Goal: Transaction & Acquisition: Purchase product/service

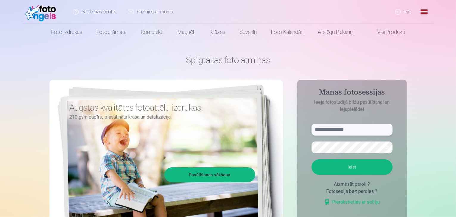
click at [339, 132] on input "text" at bounding box center [351, 130] width 81 height 12
click at [384, 147] on button "button" at bounding box center [386, 147] width 11 height 11
click at [355, 173] on button "Ieiet" at bounding box center [351, 167] width 81 height 15
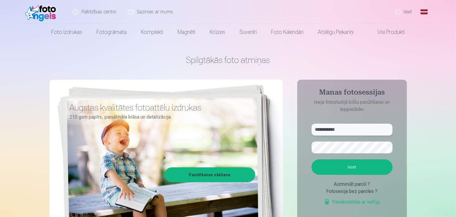
click at [329, 129] on input "**********" at bounding box center [351, 130] width 81 height 12
click at [343, 128] on input "**********" at bounding box center [351, 130] width 81 height 12
type input "*"
type input "**********"
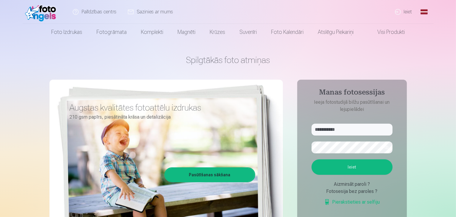
click at [358, 164] on button "Ieiet" at bounding box center [351, 167] width 81 height 15
click at [388, 147] on button "button" at bounding box center [386, 147] width 11 height 11
click at [360, 175] on button "Ieiet" at bounding box center [351, 167] width 81 height 15
drag, startPoint x: 359, startPoint y: 198, endPoint x: 302, endPoint y: 199, distance: 57.8
click at [302, 199] on aside "**********" at bounding box center [352, 162] width 110 height 164
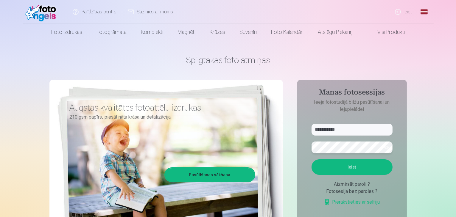
click at [311, 160] on button "Ieiet" at bounding box center [351, 167] width 81 height 15
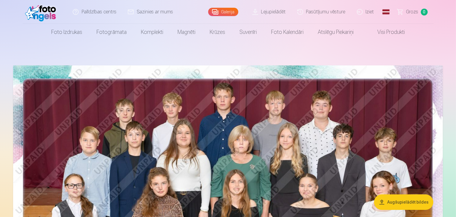
click at [225, 12] on link "Galerija" at bounding box center [223, 12] width 30 height 8
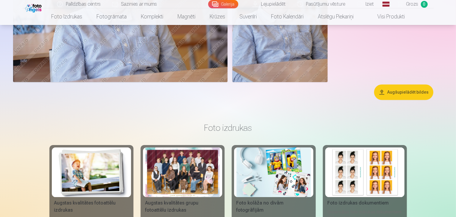
scroll to position [1904, 0]
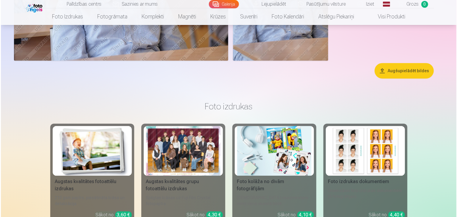
scroll to position [1910, 0]
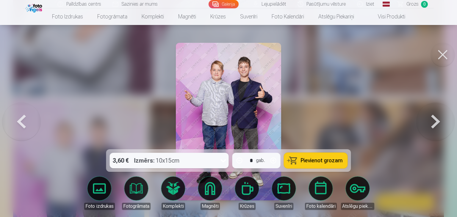
click at [110, 94] on div at bounding box center [228, 108] width 457 height 217
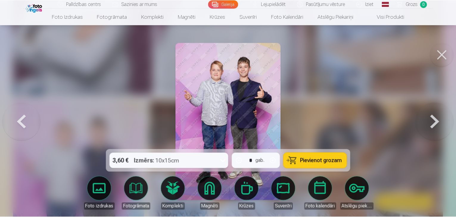
scroll to position [1904, 0]
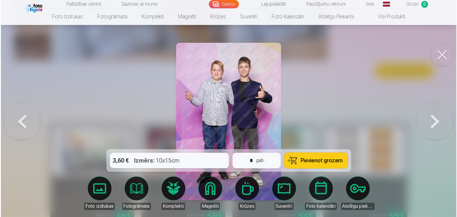
scroll to position [1910, 0]
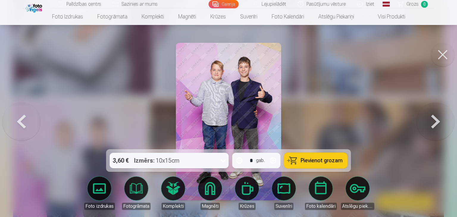
click at [306, 160] on span "Pievienot grozam" at bounding box center [322, 160] width 42 height 5
click at [18, 124] on button at bounding box center [21, 121] width 38 height 43
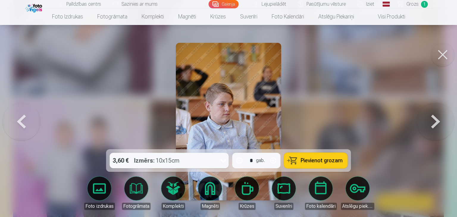
click at [18, 124] on button at bounding box center [21, 121] width 38 height 43
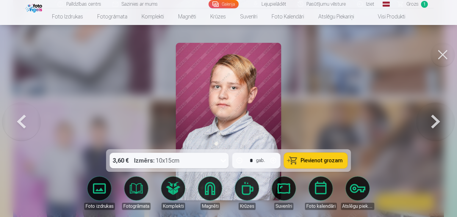
click at [18, 124] on button at bounding box center [21, 121] width 38 height 43
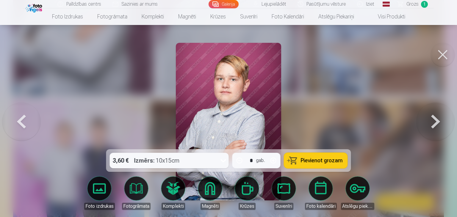
click at [21, 123] on button at bounding box center [21, 121] width 38 height 43
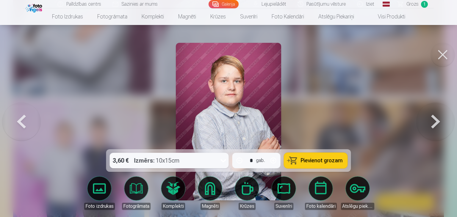
click at [21, 123] on button at bounding box center [21, 121] width 38 height 43
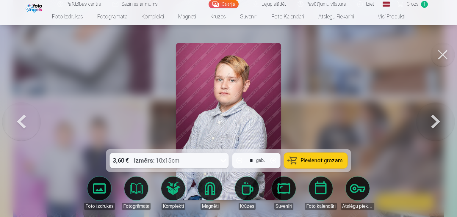
click at [21, 123] on button at bounding box center [21, 121] width 38 height 43
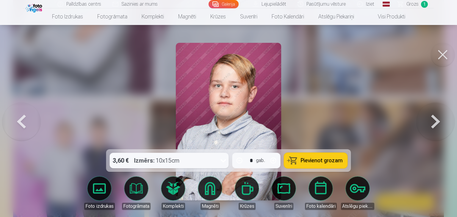
click at [21, 123] on button at bounding box center [21, 121] width 38 height 43
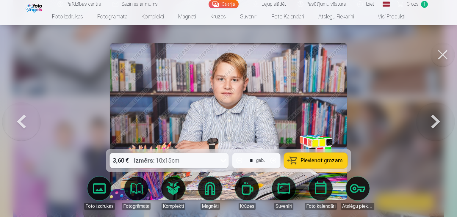
click at [21, 123] on button at bounding box center [21, 121] width 38 height 43
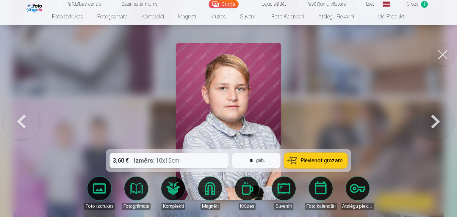
click at [21, 123] on button at bounding box center [21, 121] width 38 height 43
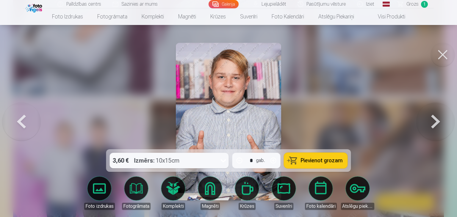
click at [21, 123] on button at bounding box center [21, 121] width 38 height 43
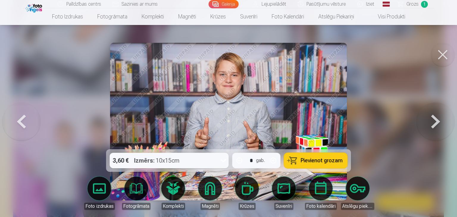
click at [312, 159] on span "Pievienot grozam" at bounding box center [322, 160] width 42 height 5
click at [19, 121] on button at bounding box center [21, 121] width 38 height 43
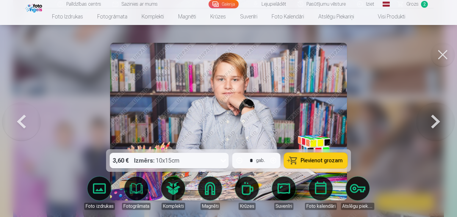
click at [314, 162] on span "Pievienot grozam" at bounding box center [322, 160] width 42 height 5
click at [15, 120] on button at bounding box center [21, 121] width 38 height 43
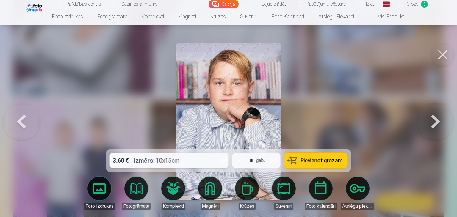
click at [15, 120] on button at bounding box center [21, 121] width 38 height 43
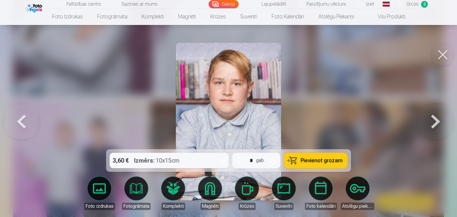
click at [19, 121] on button at bounding box center [21, 121] width 38 height 43
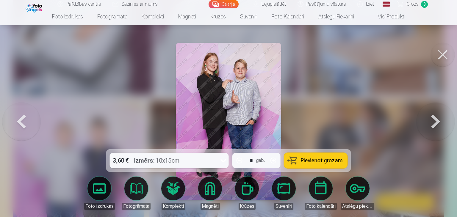
click at [20, 121] on button at bounding box center [21, 121] width 38 height 43
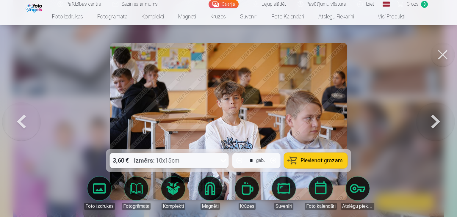
click at [442, 125] on button at bounding box center [436, 121] width 38 height 43
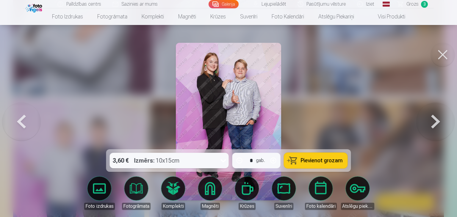
click at [317, 158] on span "Pievienot grozam" at bounding box center [322, 160] width 42 height 5
click at [18, 124] on button at bounding box center [21, 121] width 38 height 43
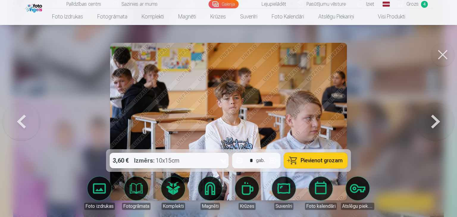
click at [18, 124] on button at bounding box center [21, 121] width 38 height 43
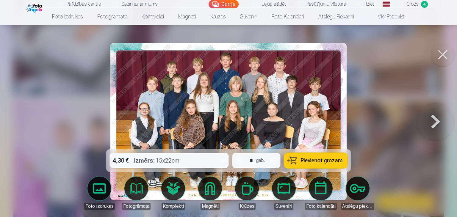
click at [306, 160] on span "Pievienot grozam" at bounding box center [322, 160] width 42 height 5
click at [436, 118] on button at bounding box center [436, 121] width 38 height 43
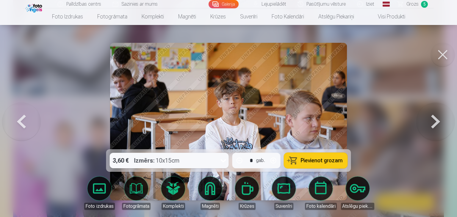
click at [436, 118] on button at bounding box center [436, 121] width 38 height 43
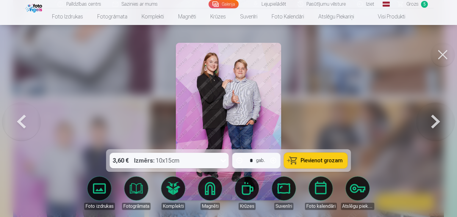
click at [436, 118] on button at bounding box center [436, 121] width 38 height 43
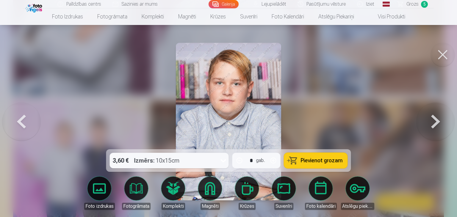
click at [436, 118] on button at bounding box center [436, 121] width 38 height 43
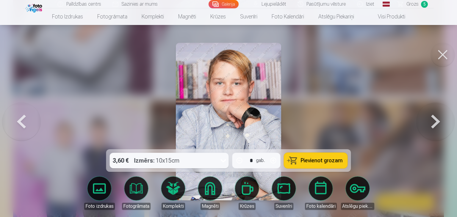
click at [436, 118] on button at bounding box center [436, 121] width 38 height 43
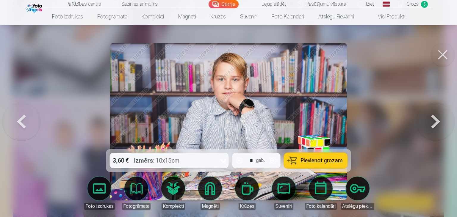
click at [436, 118] on button at bounding box center [436, 121] width 38 height 43
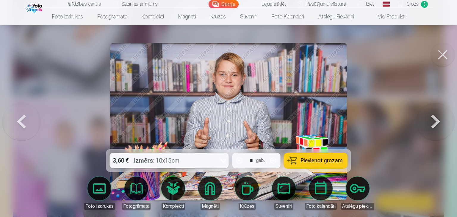
click at [436, 118] on button at bounding box center [436, 121] width 38 height 43
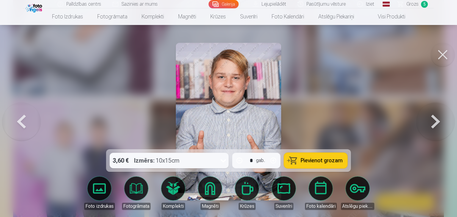
click at [436, 118] on button at bounding box center [436, 121] width 38 height 43
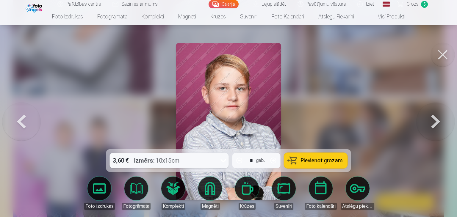
click at [436, 118] on button at bounding box center [436, 121] width 38 height 43
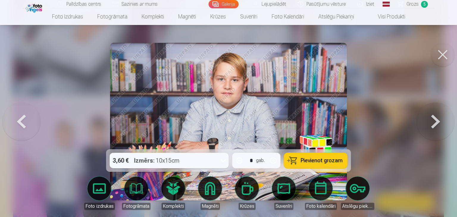
click at [436, 118] on button at bounding box center [436, 121] width 38 height 43
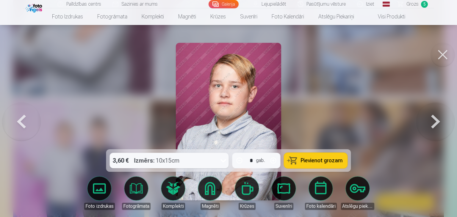
click at [436, 118] on button at bounding box center [436, 121] width 38 height 43
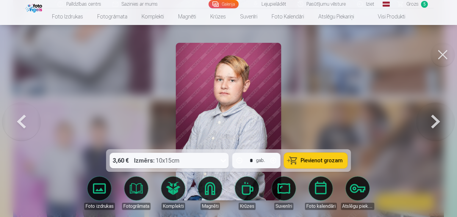
click at [436, 118] on button at bounding box center [436, 121] width 38 height 43
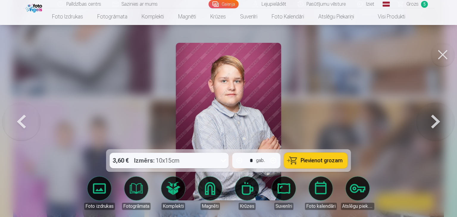
click at [436, 118] on button at bounding box center [436, 121] width 38 height 43
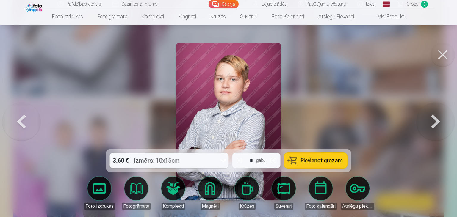
click at [436, 118] on button at bounding box center [436, 121] width 38 height 43
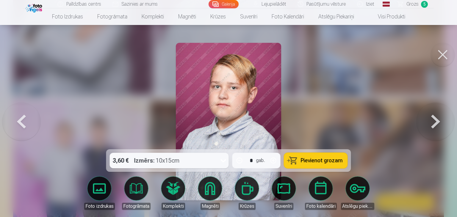
click at [436, 118] on button at bounding box center [436, 121] width 38 height 43
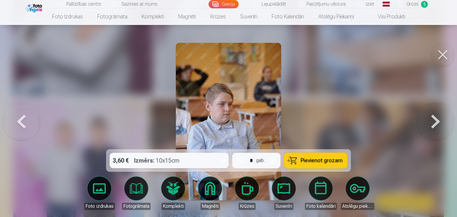
click at [324, 161] on span "Pievienot grozam" at bounding box center [322, 160] width 42 height 5
click at [435, 123] on button at bounding box center [436, 121] width 38 height 43
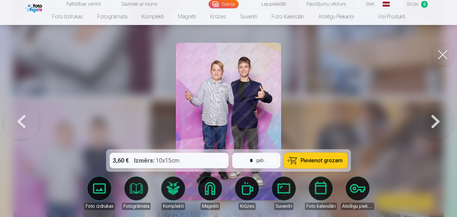
click at [435, 123] on button at bounding box center [436, 121] width 38 height 43
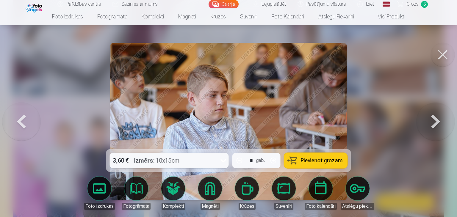
click at [435, 123] on button at bounding box center [436, 121] width 38 height 43
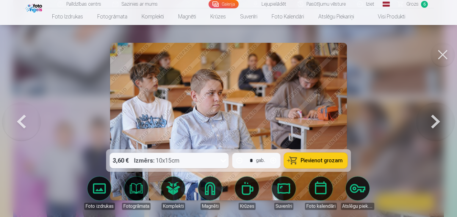
click at [435, 123] on button at bounding box center [436, 121] width 38 height 43
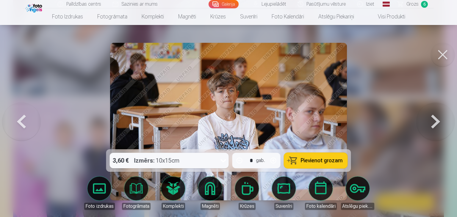
click at [435, 123] on button at bounding box center [436, 121] width 38 height 43
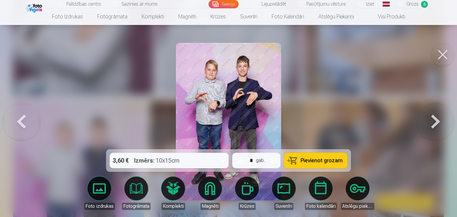
click at [435, 123] on button at bounding box center [436, 121] width 38 height 43
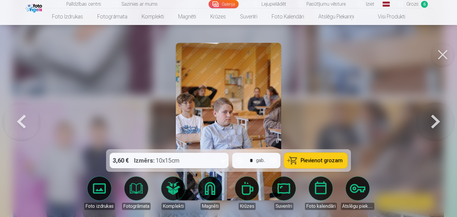
click at [435, 123] on button at bounding box center [436, 121] width 38 height 43
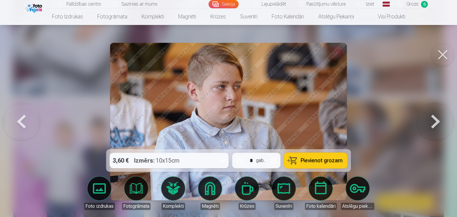
click at [435, 123] on button at bounding box center [436, 121] width 38 height 43
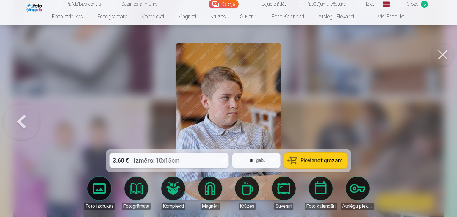
click at [435, 123] on div at bounding box center [228, 108] width 457 height 217
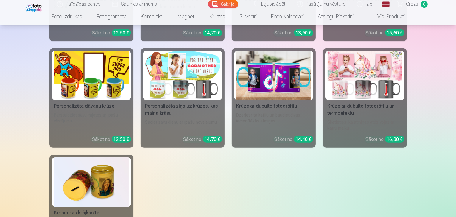
scroll to position [3044, 0]
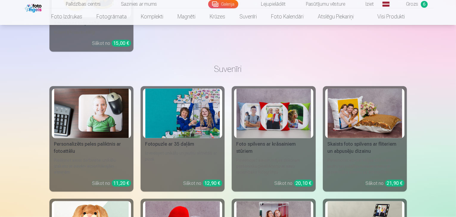
click at [409, 7] on span "Grozs" at bounding box center [412, 4] width 12 height 7
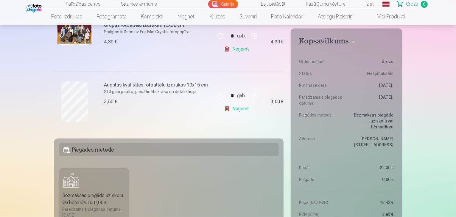
scroll to position [570, 0]
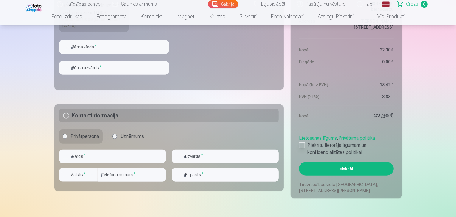
click at [301, 146] on div at bounding box center [302, 146] width 6 height 6
click at [85, 158] on input "text" at bounding box center [112, 157] width 107 height 14
type input "*****"
click at [194, 158] on input "text" at bounding box center [225, 157] width 107 height 14
type input "********"
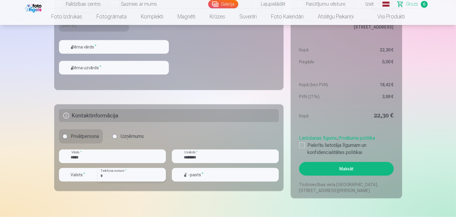
click at [114, 175] on input "number" at bounding box center [132, 175] width 68 height 14
type input "********"
click at [192, 171] on input "email" at bounding box center [225, 175] width 107 height 14
type input "**********"
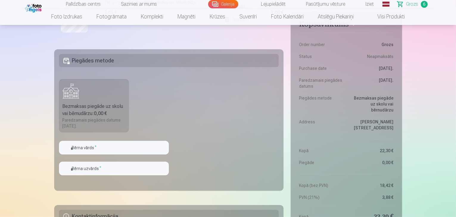
scroll to position [454, 0]
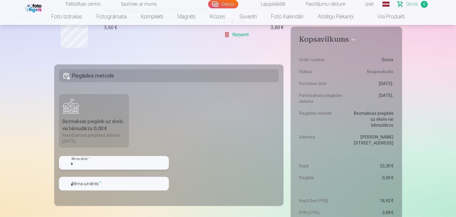
click at [85, 163] on input "text" at bounding box center [114, 163] width 110 height 14
type input "*"
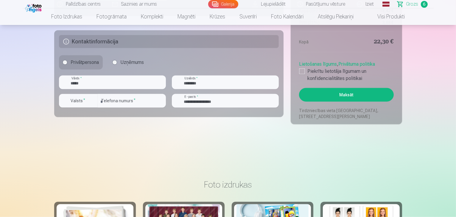
type input "**********"
click at [329, 99] on button "Maksāt" at bounding box center [346, 95] width 94 height 14
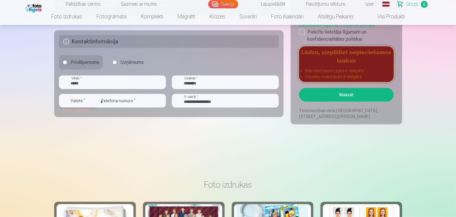
click at [93, 100] on div "button" at bounding box center [92, 100] width 7 height 7
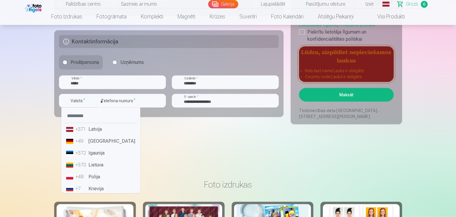
click at [96, 131] on li "+371 Latvija" at bounding box center [101, 130] width 74 height 12
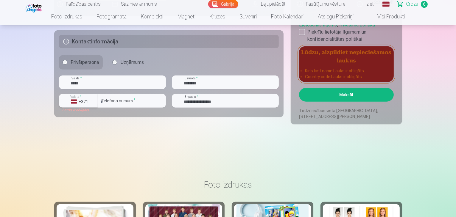
scroll to position [454, 0]
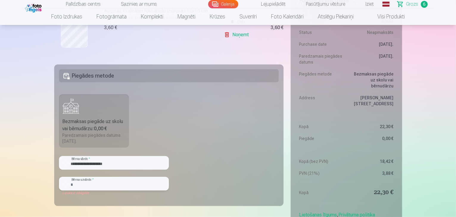
click at [75, 185] on input "text" at bounding box center [114, 184] width 110 height 14
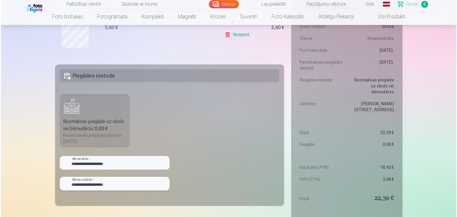
scroll to position [644, 0]
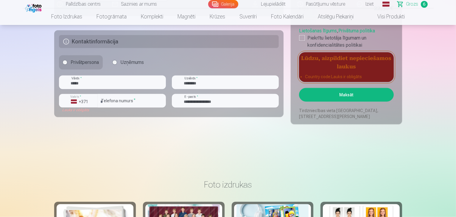
type input "**********"
click at [367, 94] on button "Maksāt" at bounding box center [346, 95] width 94 height 14
